Goal: Task Accomplishment & Management: Complete application form

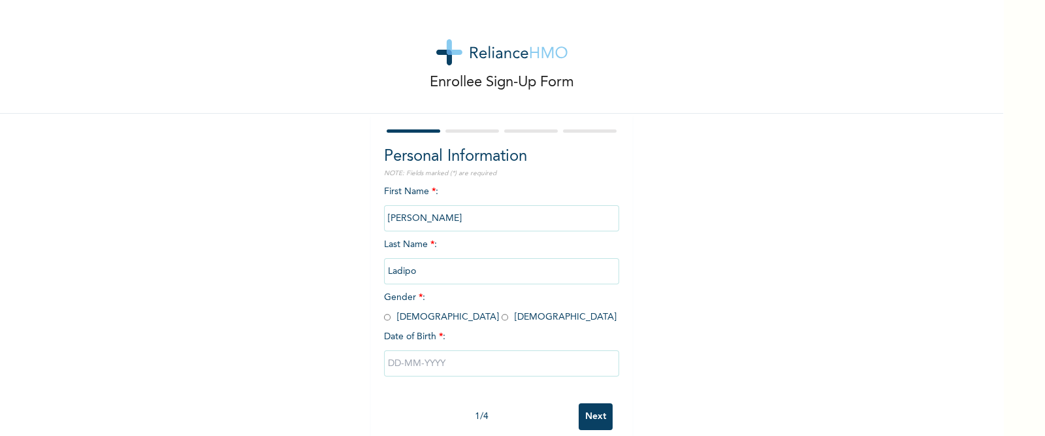
click at [501, 315] on input "radio" at bounding box center [504, 317] width 7 height 12
radio input "true"
click at [409, 357] on input "text" at bounding box center [501, 363] width 235 height 26
select select "7"
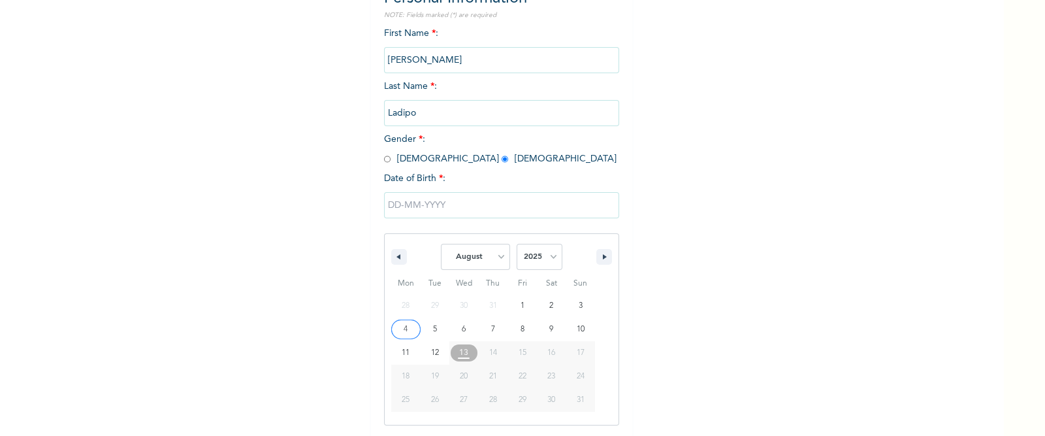
scroll to position [160, 0]
click at [548, 257] on select "2025 2024 2023 2022 2021 2020 2019 2018 2017 2016 2015 2014 2013 2012 2011 2010…" at bounding box center [539, 255] width 46 height 26
select select "1982"
click at [516, 242] on select "2025 2024 2023 2022 2021 2020 2019 2018 2017 2016 2015 2014 2013 2012 2011 2010…" at bounding box center [539, 255] width 46 height 26
click at [493, 254] on select "January February March April May June July August September October November De…" at bounding box center [475, 255] width 69 height 26
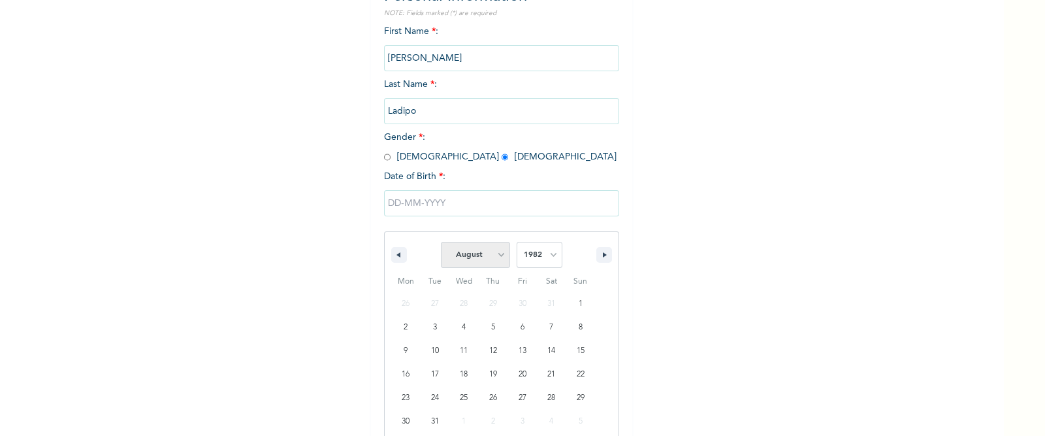
select select "5"
click at [441, 242] on select "January February March April May June July August September October November De…" at bounding box center [475, 255] width 69 height 26
type input "[DATE]"
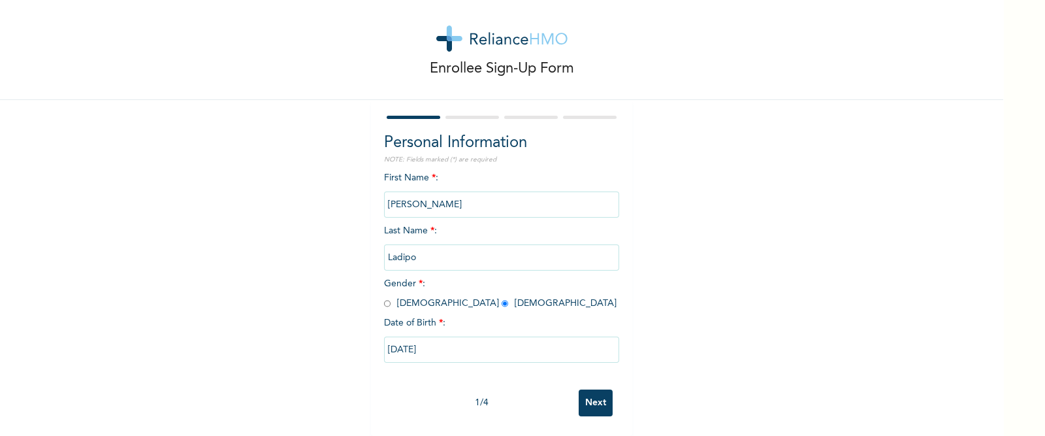
scroll to position [26, 0]
click at [427, 338] on input "[DATE]" at bounding box center [501, 349] width 235 height 26
select select "5"
select select "1982"
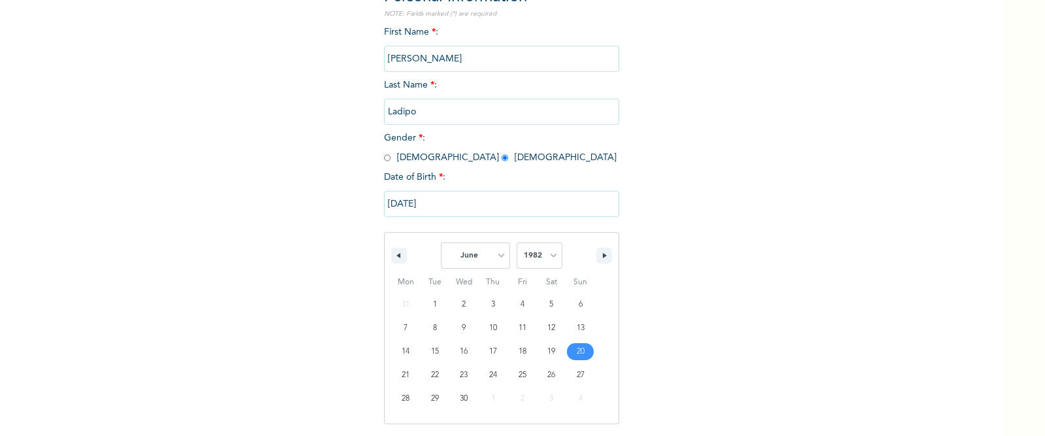
scroll to position [160, 0]
click at [596, 256] on button "button" at bounding box center [604, 255] width 16 height 16
click at [394, 252] on icon "button" at bounding box center [397, 254] width 7 height 5
select select "5"
click at [548, 253] on select "2025 2024 2023 2022 2021 2020 2019 2018 2017 2016 2015 2014 2013 2012 2011 2010…" at bounding box center [539, 255] width 46 height 26
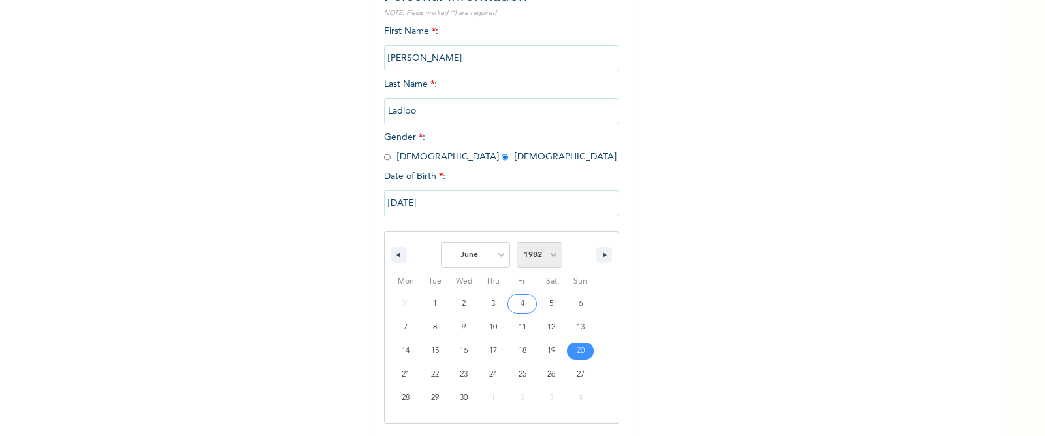
select select "1981"
click at [516, 242] on select "2025 2024 2023 2022 2021 2020 2019 2018 2017 2016 2015 2014 2013 2012 2011 2010…" at bounding box center [539, 255] width 46 height 26
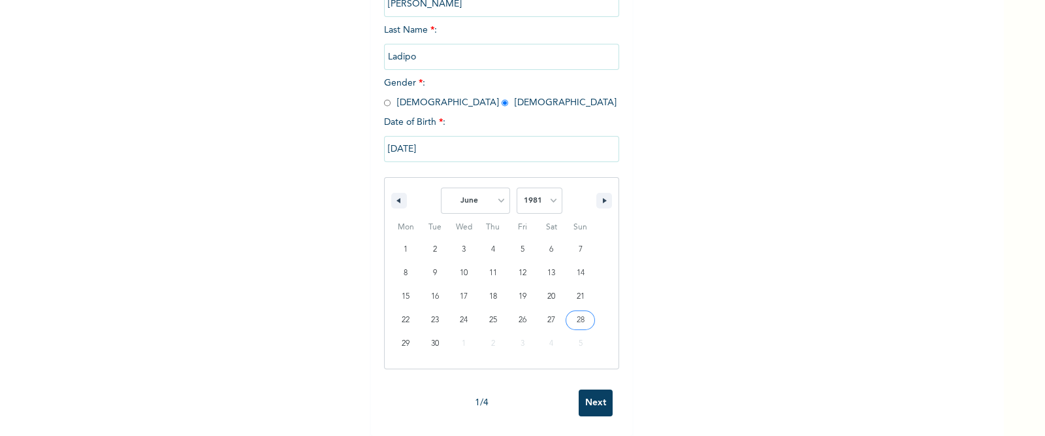
scroll to position [26, 0]
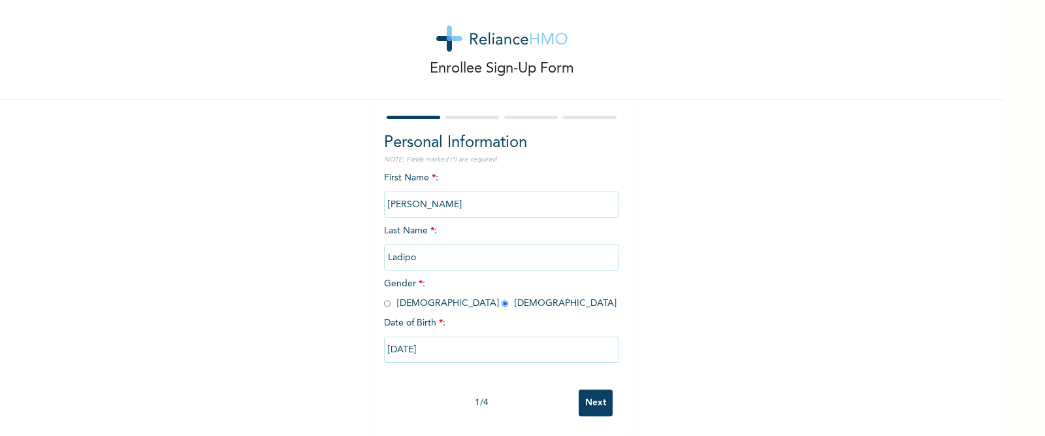
click at [590, 389] on input "Next" at bounding box center [596, 402] width 34 height 27
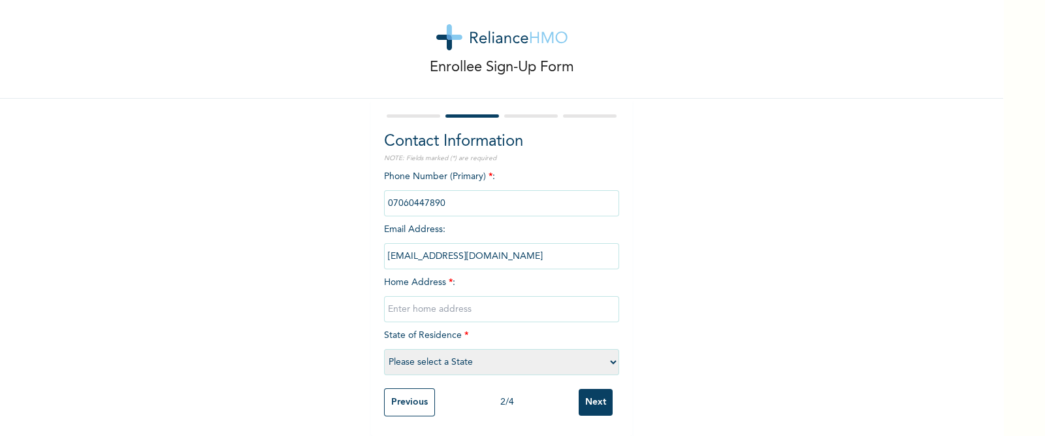
click at [483, 296] on input "text" at bounding box center [501, 309] width 235 height 26
type input "7 [PERSON_NAME] close, [GEOGRAPHIC_DATA], [GEOGRAPHIC_DATA], [GEOGRAPHIC_DATA]"
click at [496, 349] on select "Please select a State [PERSON_NAME] (FCT) [PERSON_NAME] Ibom [GEOGRAPHIC_DATA] …" at bounding box center [501, 362] width 235 height 26
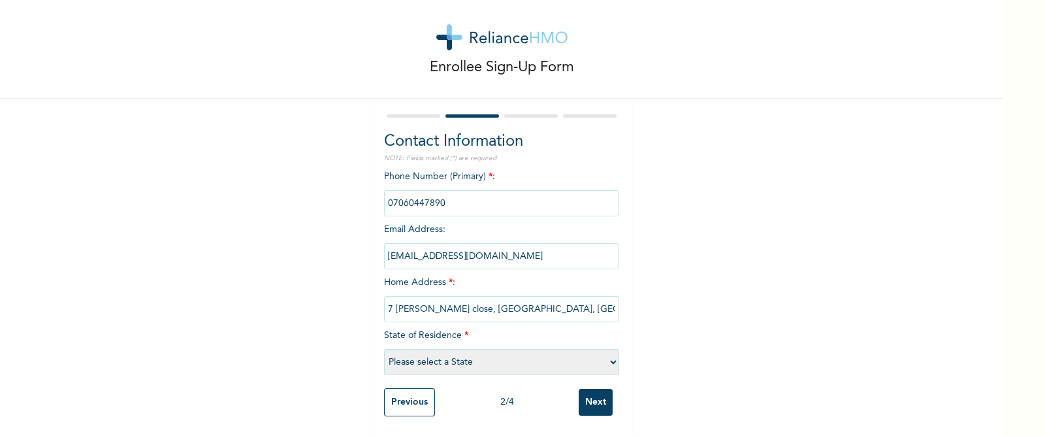
select select "25"
click at [384, 349] on select "Please select a State [PERSON_NAME] (FCT) [PERSON_NAME] Ibom [GEOGRAPHIC_DATA] …" at bounding box center [501, 362] width 235 height 26
click at [592, 389] on input "Next" at bounding box center [596, 402] width 34 height 27
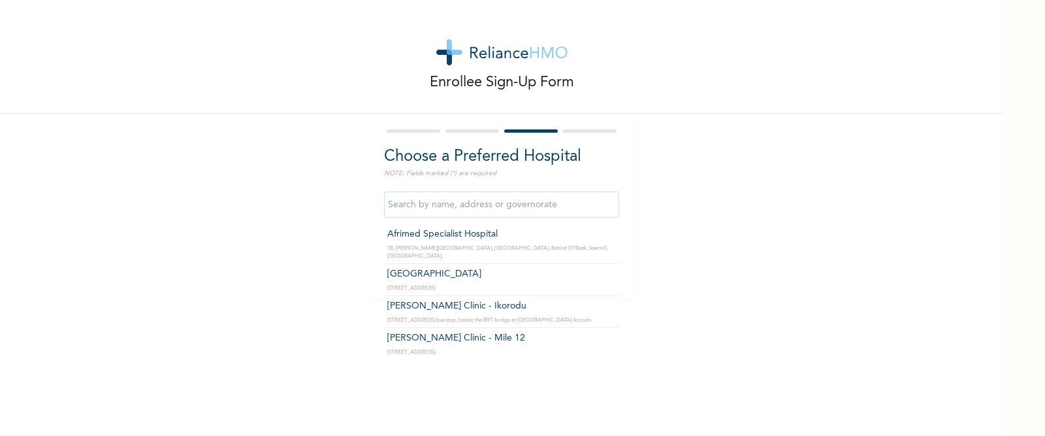
click at [501, 217] on input "text" at bounding box center [501, 204] width 235 height 26
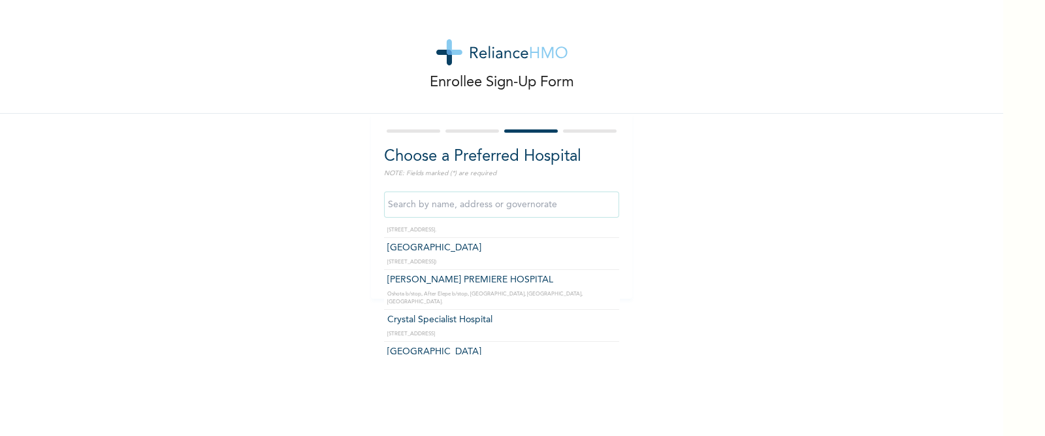
scroll to position [157, 0]
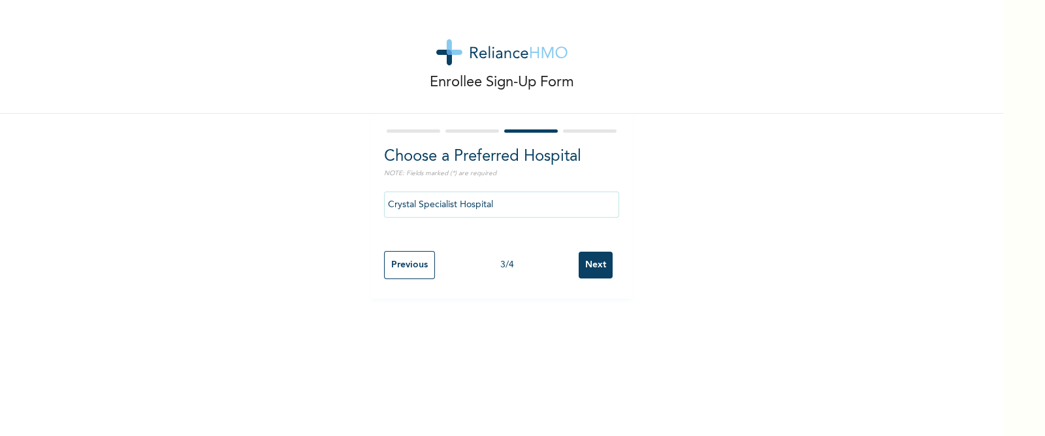
click at [575, 207] on input "Crystal Specialist Hospital" at bounding box center [501, 204] width 235 height 26
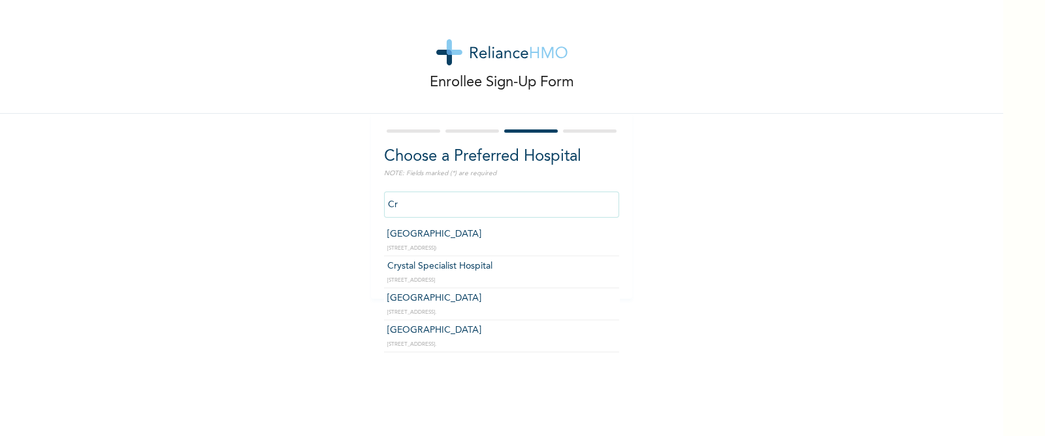
type input "C"
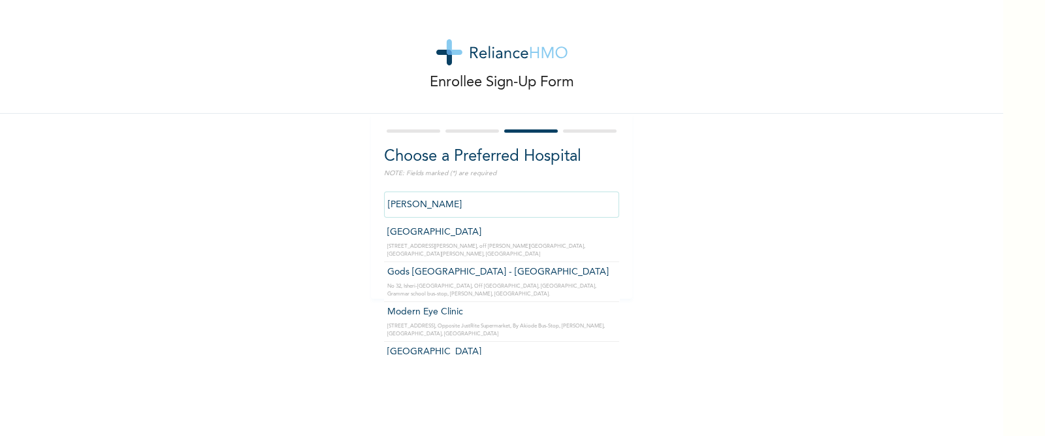
scroll to position [0, 0]
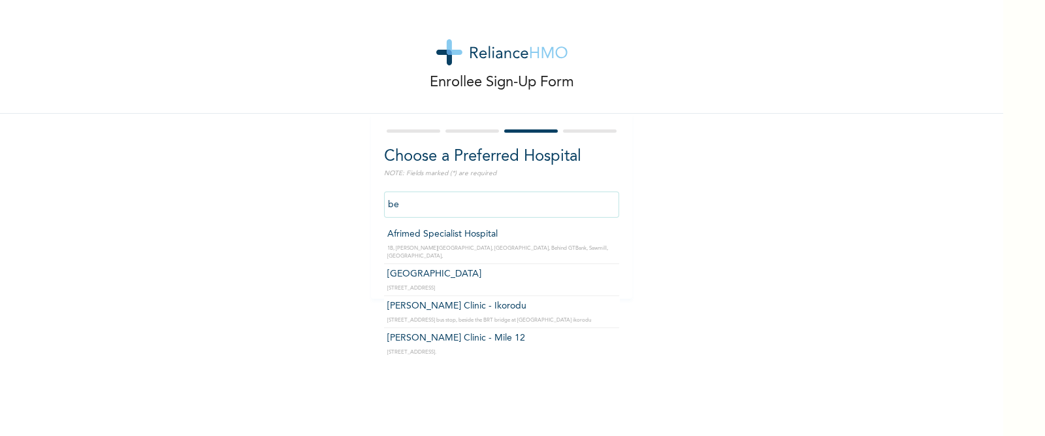
type input "b"
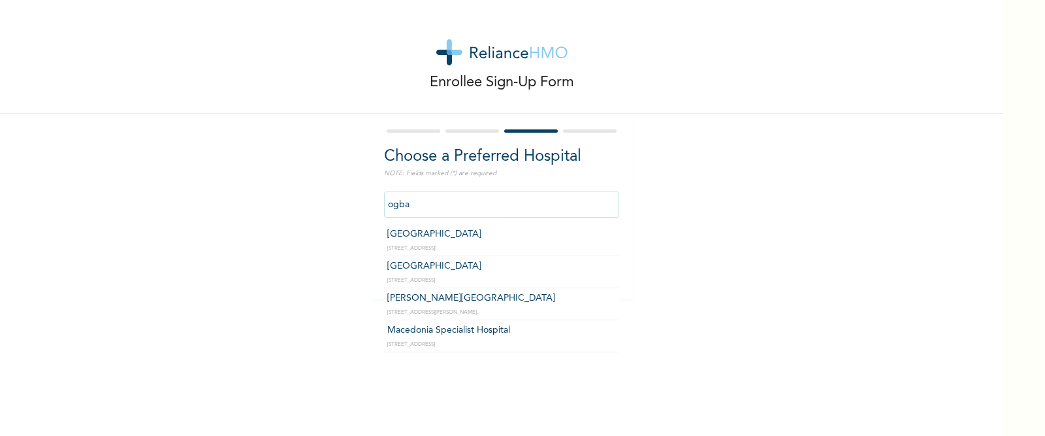
type input "[GEOGRAPHIC_DATA]"
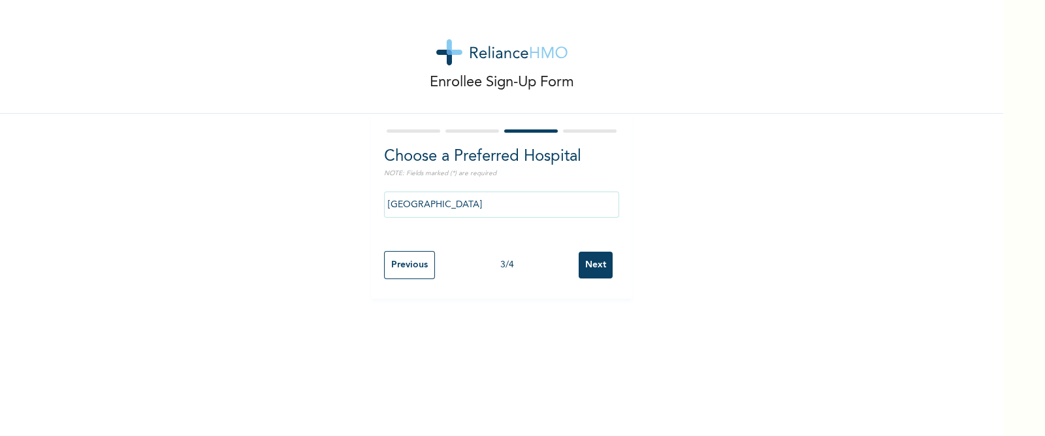
click at [585, 268] on input "Next" at bounding box center [596, 264] width 34 height 27
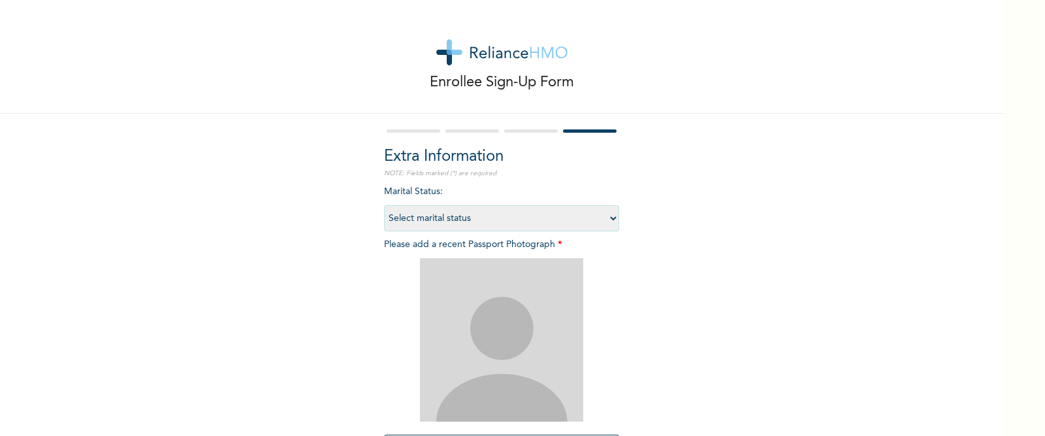
click at [604, 221] on select "Select marital status [DEMOGRAPHIC_DATA] Married [DEMOGRAPHIC_DATA] Widow/[DEMO…" at bounding box center [501, 218] width 235 height 26
select select "2"
click at [384, 205] on select "Select marital status [DEMOGRAPHIC_DATA] Married [DEMOGRAPHIC_DATA] Widow/[DEMO…" at bounding box center [501, 218] width 235 height 26
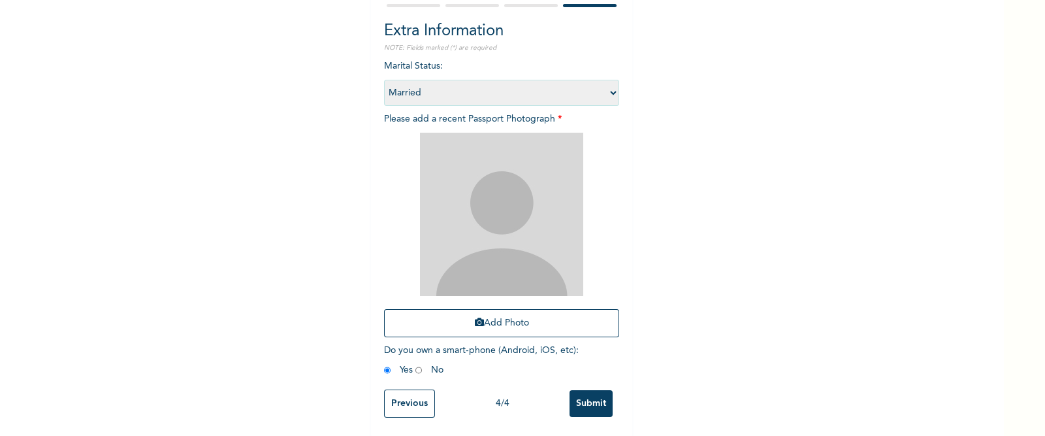
scroll to position [128, 0]
click at [509, 312] on button "Add Photo" at bounding box center [501, 322] width 235 height 28
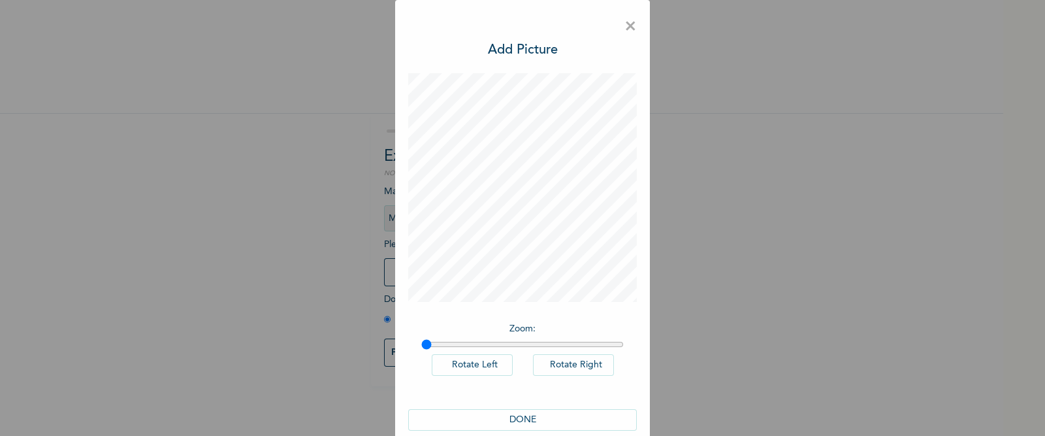
scroll to position [0, 0]
click at [624, 24] on span "×" at bounding box center [630, 26] width 12 height 27
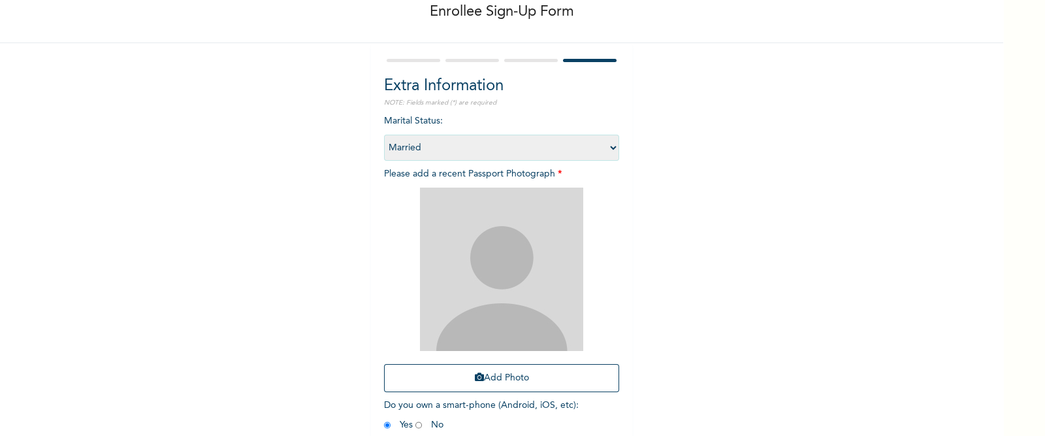
scroll to position [138, 0]
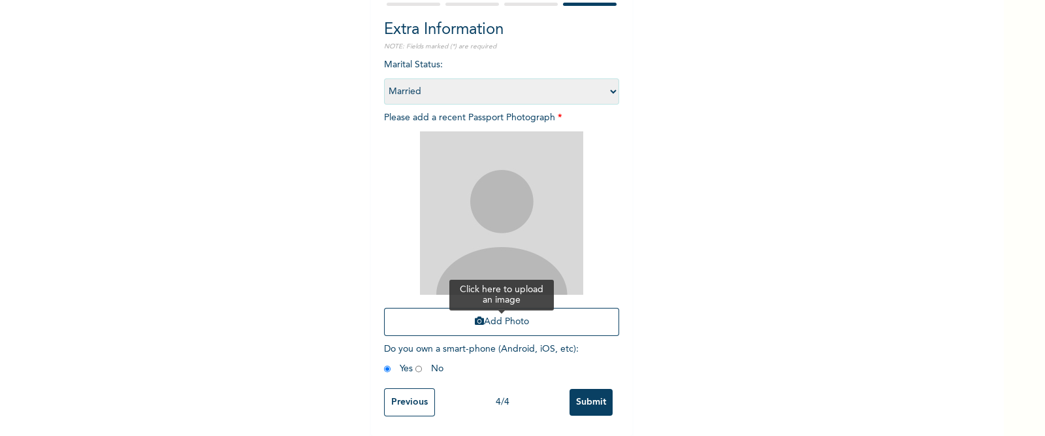
click at [557, 308] on button "Add Photo" at bounding box center [501, 322] width 235 height 28
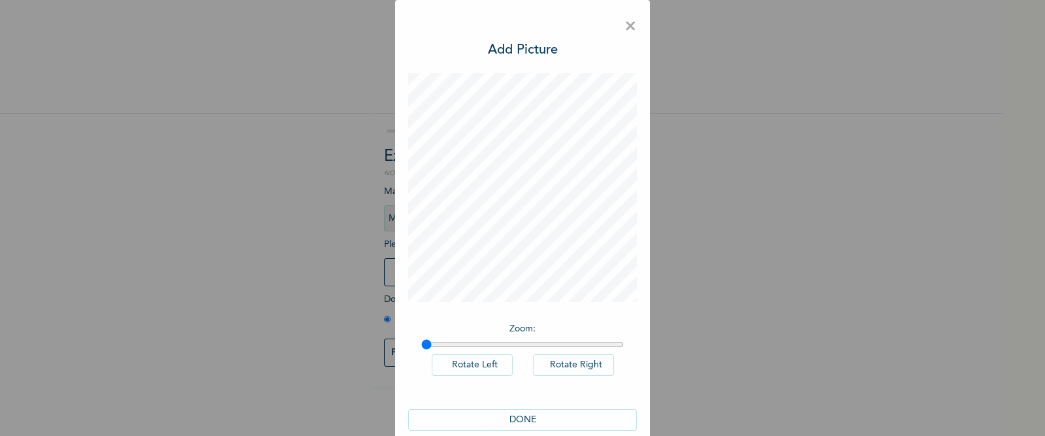
scroll to position [20, 0]
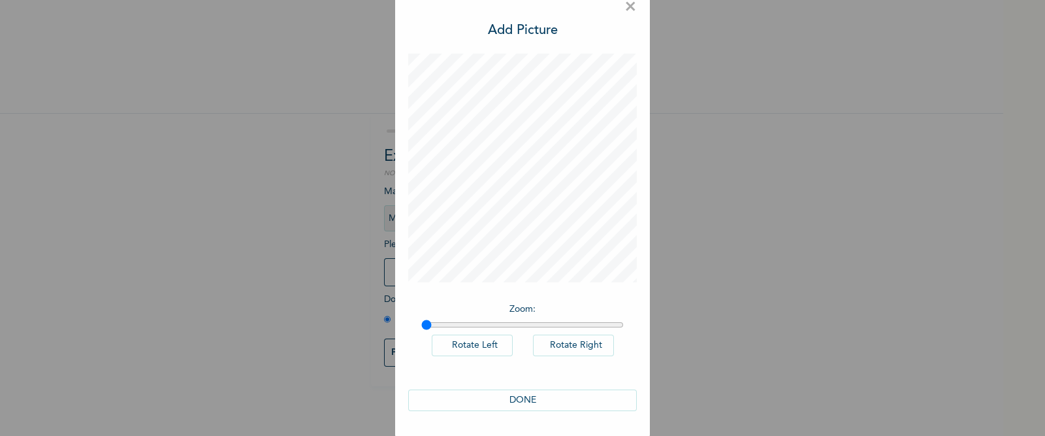
click at [575, 408] on button "DONE" at bounding box center [522, 400] width 229 height 22
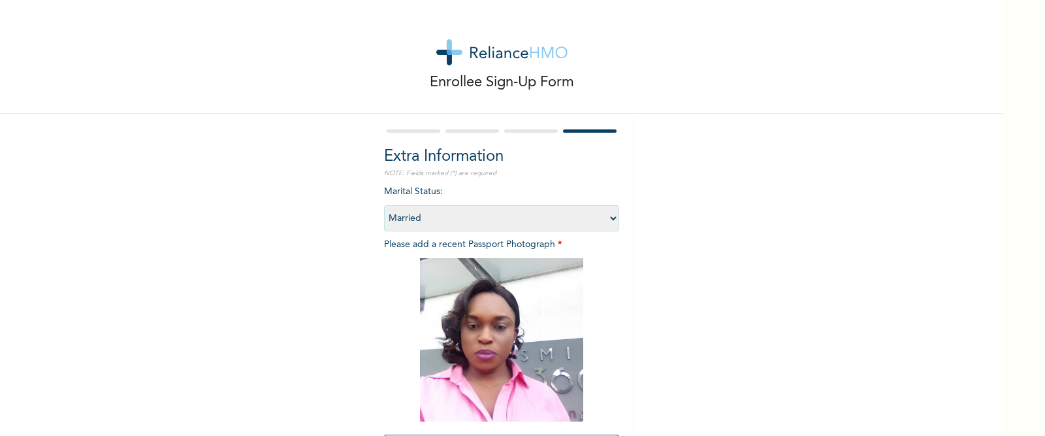
click at [723, 310] on div "Enrollee Sign-Up Form Extra Information NOTE: Fields marked (*) are required Ma…" at bounding box center [501, 281] width 1003 height 562
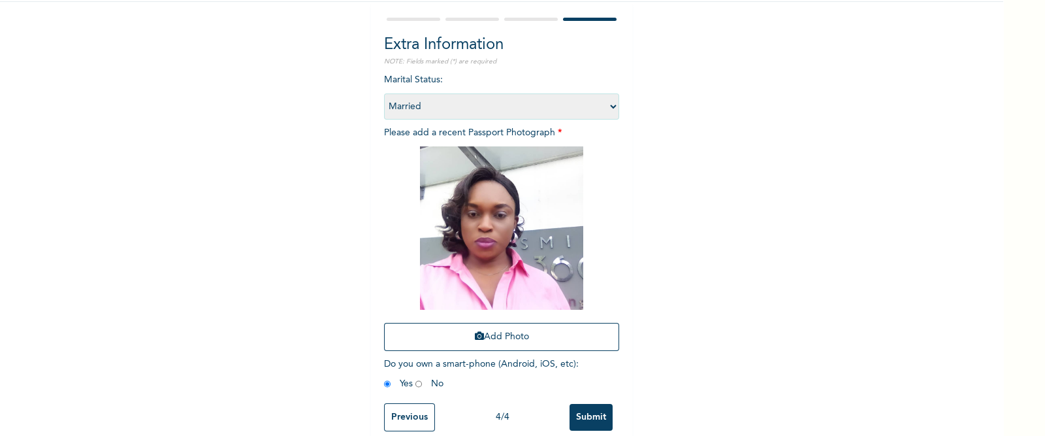
scroll to position [138, 0]
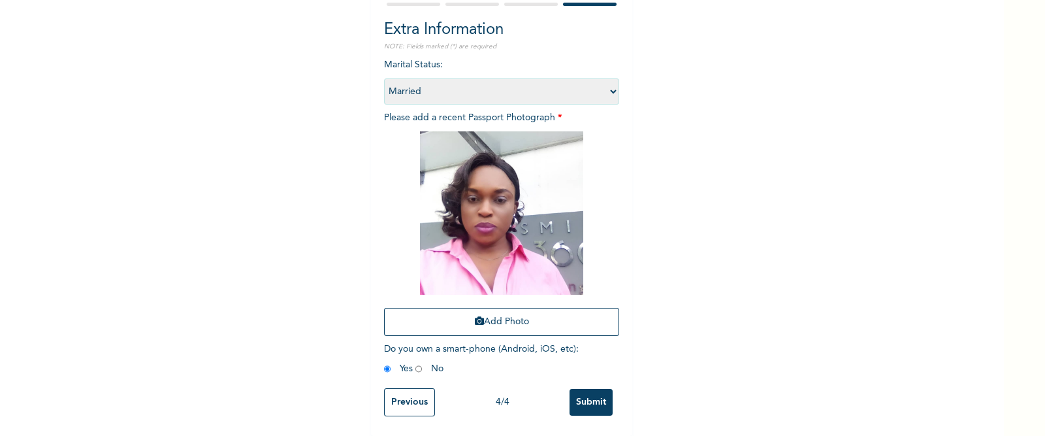
click at [578, 389] on input "Submit" at bounding box center [590, 402] width 43 height 27
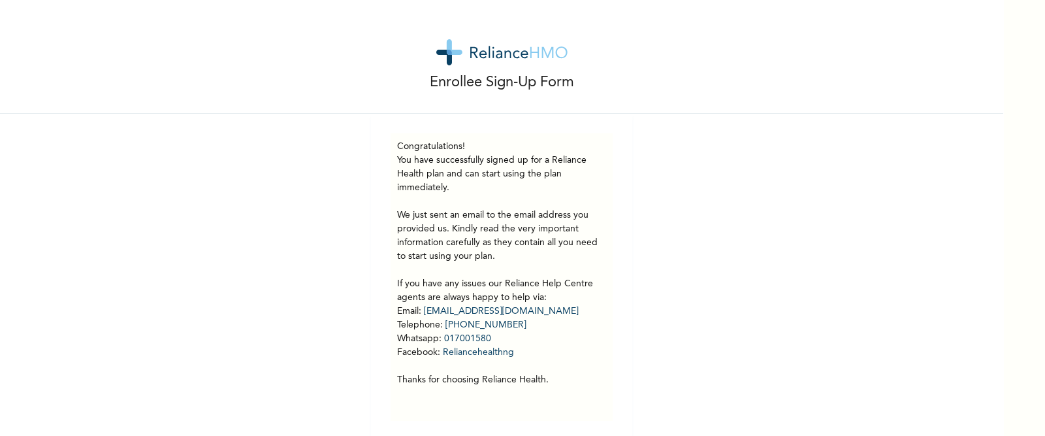
scroll to position [16, 0]
